Goal: Task Accomplishment & Management: Manage account settings

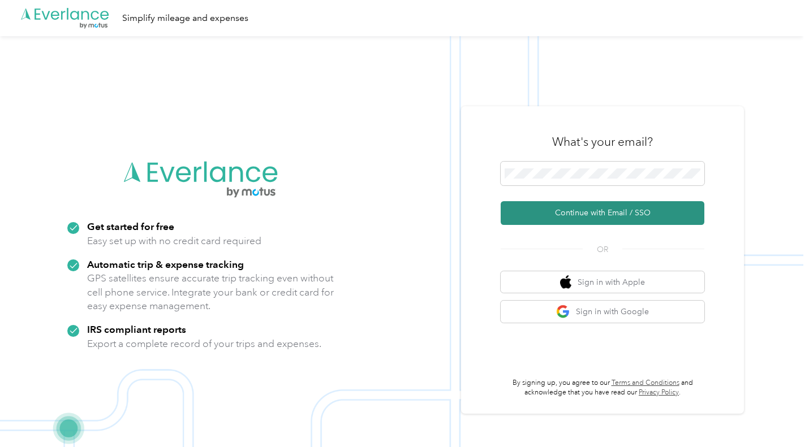
click at [586, 211] on button "Continue with Email / SSO" at bounding box center [602, 213] width 204 height 24
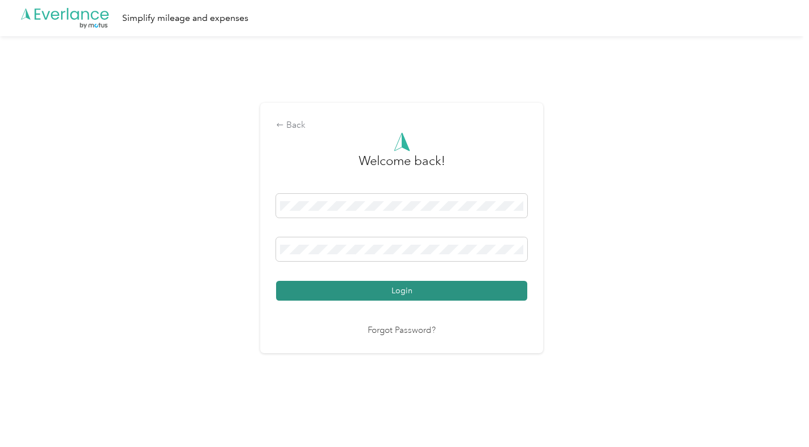
click at [357, 282] on button "Login" at bounding box center [401, 291] width 251 height 20
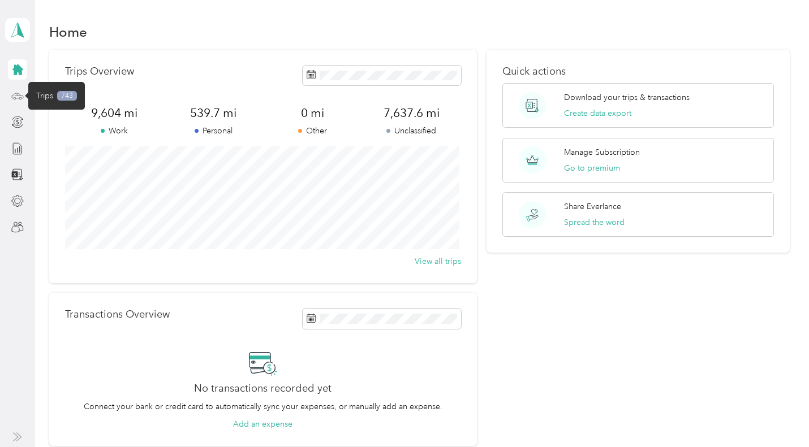
click at [17, 95] on icon at bounding box center [17, 94] width 1 height 1
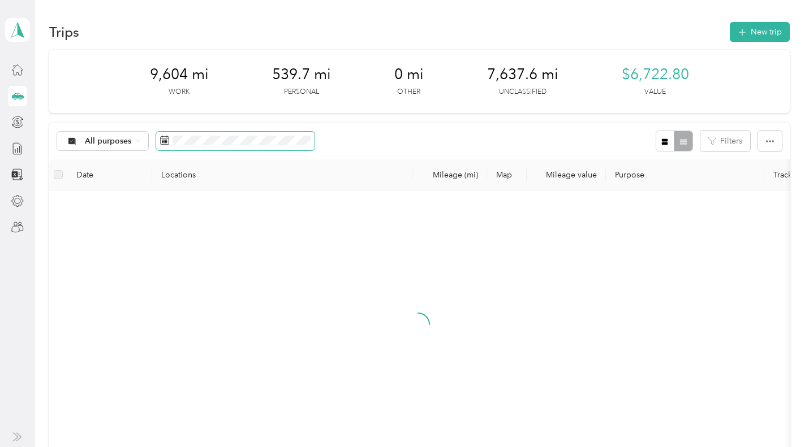
click at [162, 142] on icon at bounding box center [164, 140] width 9 height 9
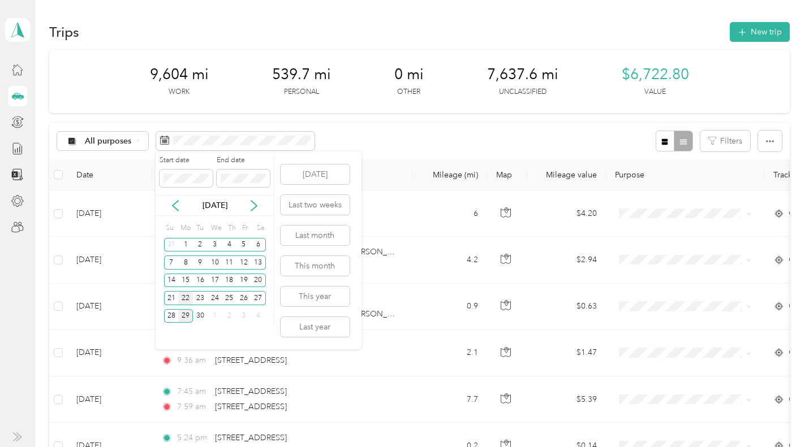
click at [182, 298] on div "22" at bounding box center [185, 298] width 15 height 14
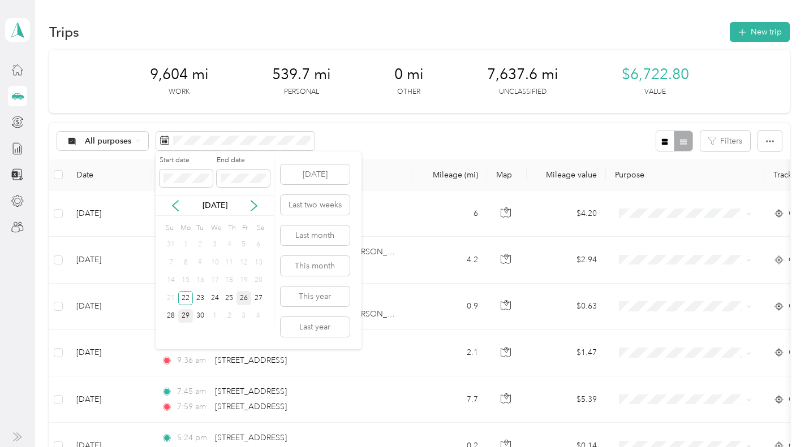
click at [238, 298] on div "26" at bounding box center [243, 298] width 15 height 14
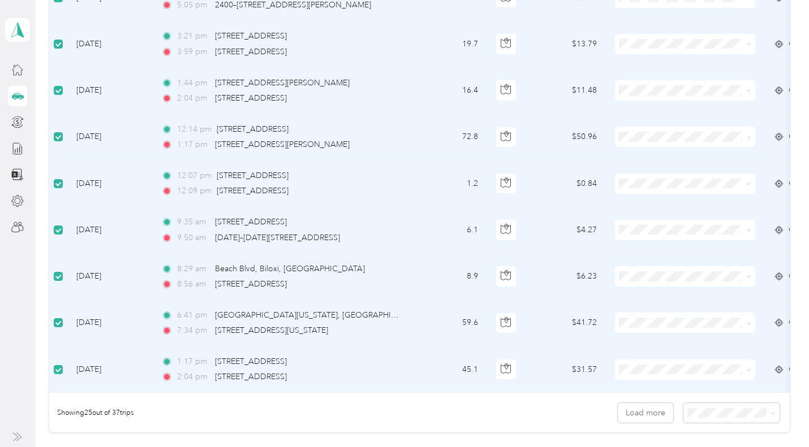
scroll to position [961, 0]
click at [698, 402] on li "100 per load" at bounding box center [728, 399] width 97 height 20
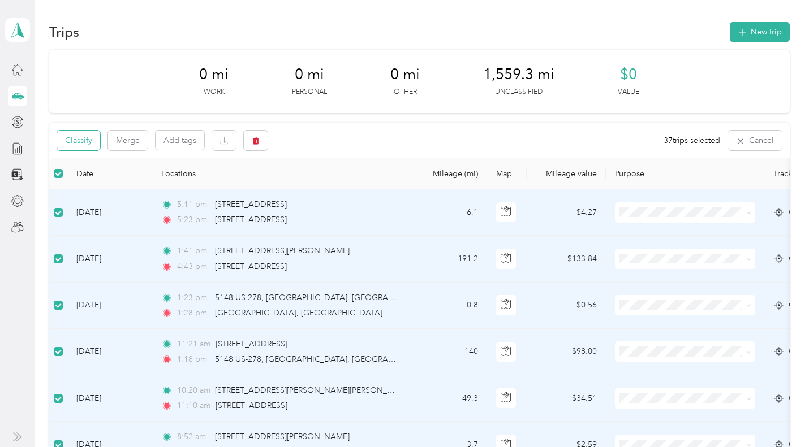
click at [80, 142] on button "Classify" at bounding box center [78, 141] width 43 height 20
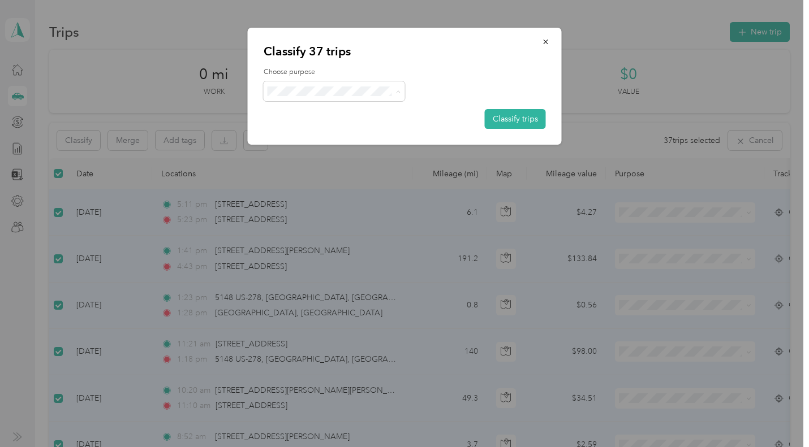
click at [308, 152] on span "Usb" at bounding box center [343, 152] width 105 height 12
click at [520, 113] on button "Classify trips" at bounding box center [515, 119] width 61 height 20
drag, startPoint x: 151, startPoint y: 142, endPoint x: 179, endPoint y: 45, distance: 101.3
click at [179, 45] on div at bounding box center [404, 223] width 809 height 447
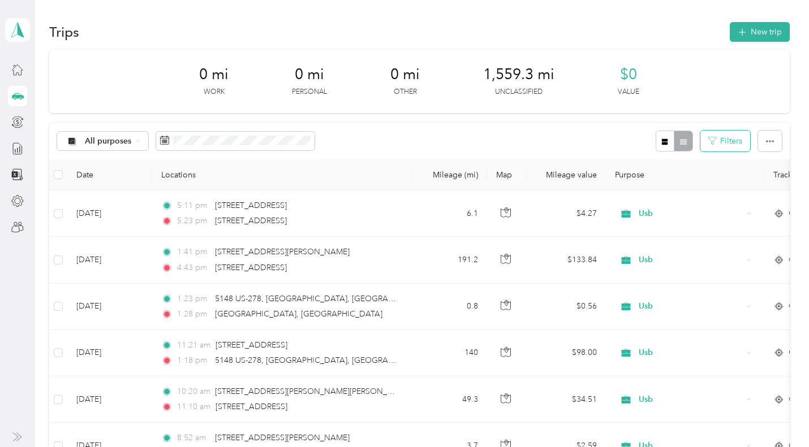
click at [727, 141] on button "Filters" at bounding box center [725, 141] width 50 height 21
click at [621, 123] on div "All purposes Filters" at bounding box center [419, 141] width 740 height 37
click at [114, 141] on span "All purposes" at bounding box center [108, 141] width 47 height 8
click at [99, 181] on span "Unclassified" at bounding box center [112, 181] width 55 height 12
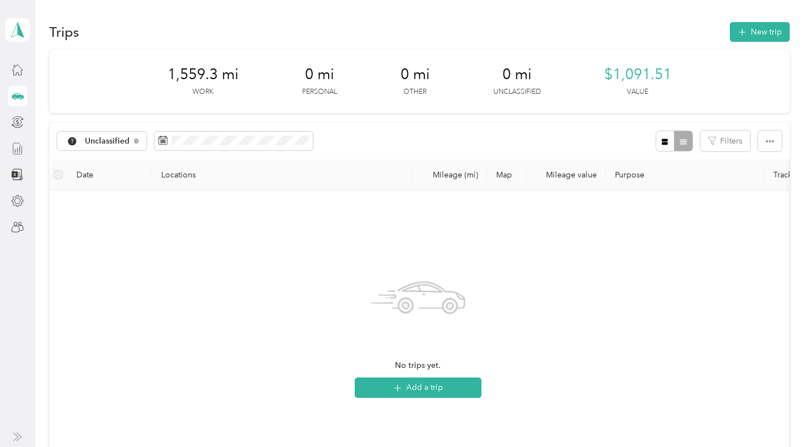
click at [14, 149] on icon at bounding box center [17, 148] width 12 height 12
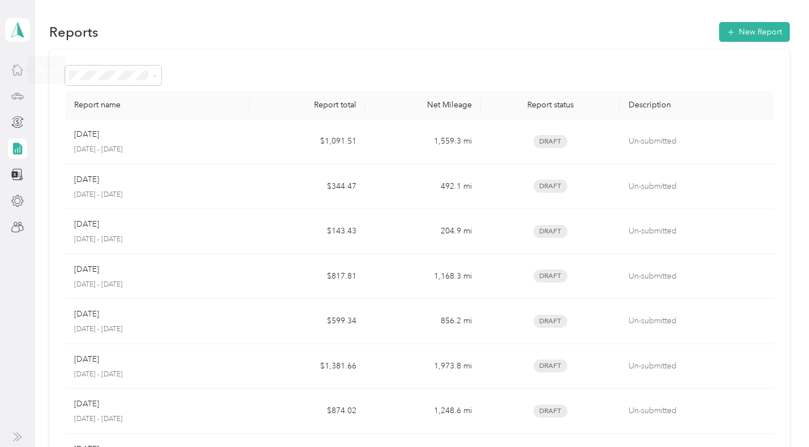
click at [15, 73] on icon at bounding box center [17, 69] width 12 height 12
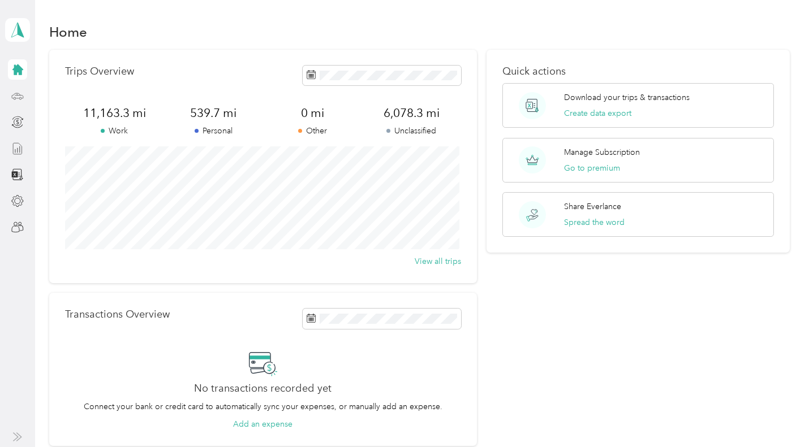
click at [13, 148] on icon at bounding box center [17, 148] width 8 height 11
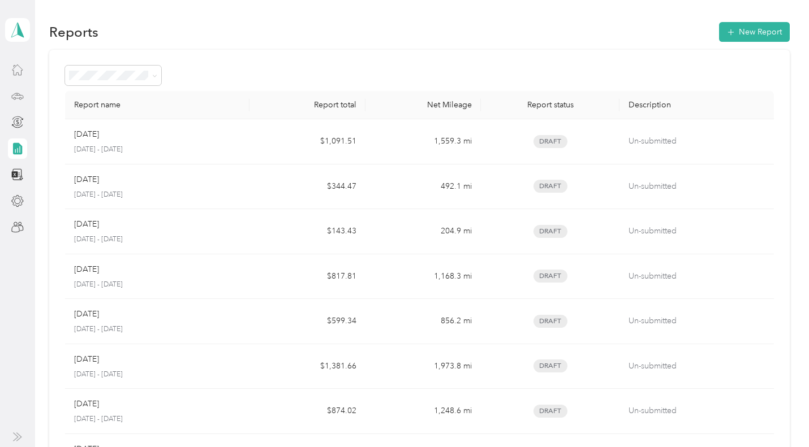
click at [16, 102] on div at bounding box center [17, 96] width 19 height 20
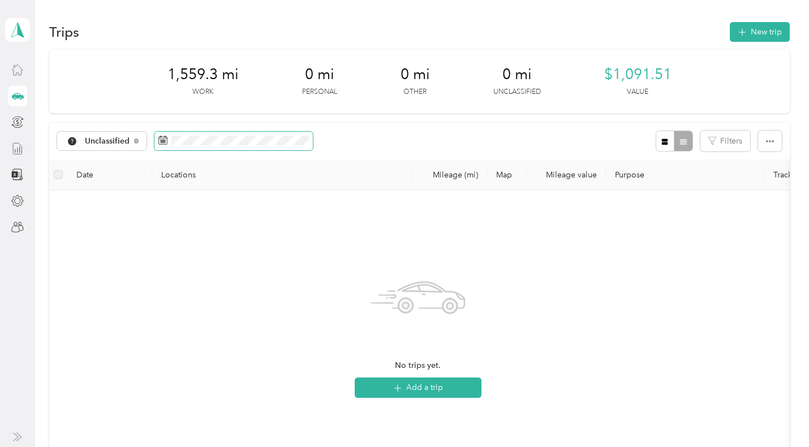
click at [163, 144] on icon at bounding box center [162, 140] width 9 height 9
click at [159, 144] on icon at bounding box center [162, 140] width 9 height 9
click at [161, 139] on icon at bounding box center [162, 140] width 9 height 9
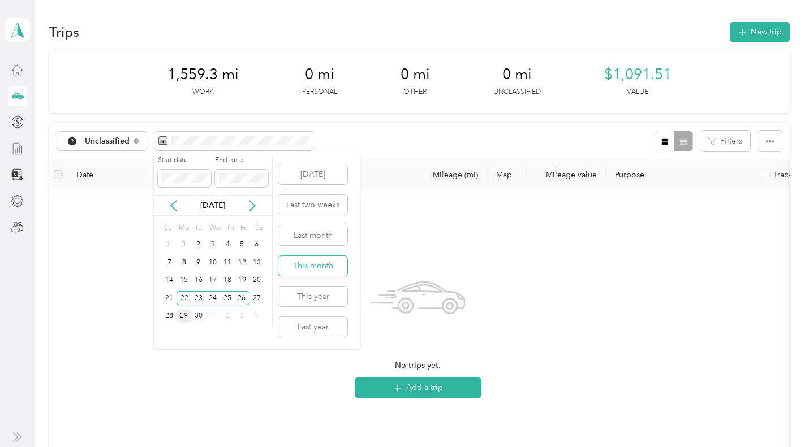
click at [306, 266] on button "This month" at bounding box center [312, 266] width 69 height 20
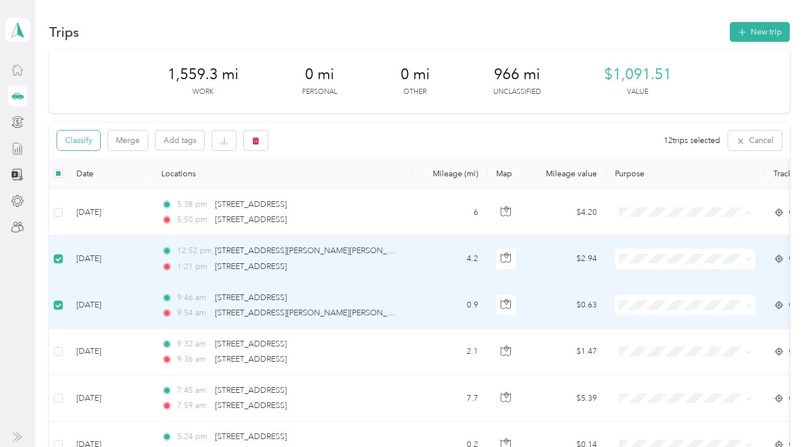
click at [80, 140] on button "Classify" at bounding box center [78, 141] width 43 height 20
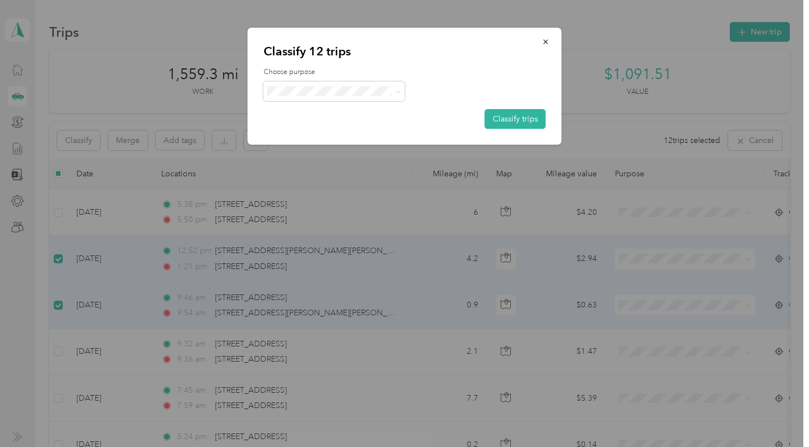
click at [301, 147] on span "Usb" at bounding box center [343, 152] width 105 height 12
click at [493, 117] on button "Classify trips" at bounding box center [515, 119] width 61 height 20
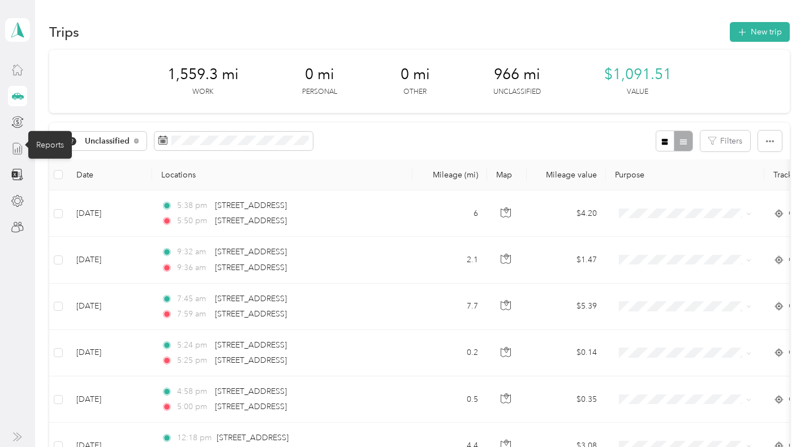
click at [17, 146] on icon at bounding box center [17, 148] width 12 height 12
